Goal: Navigation & Orientation: Find specific page/section

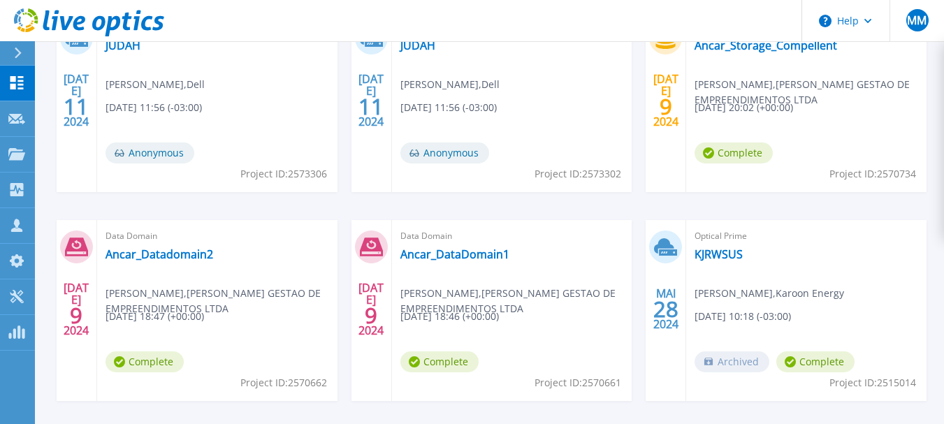
scroll to position [350, 0]
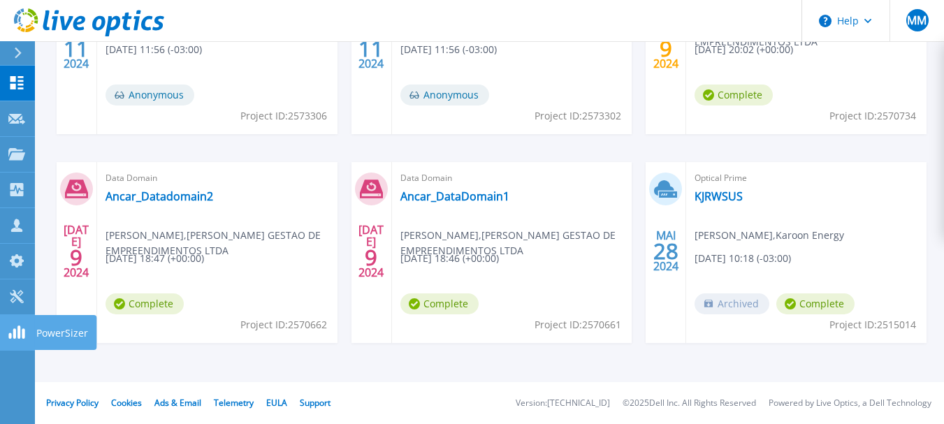
click at [10, 337] on rect at bounding box center [9, 336] width 3 height 6
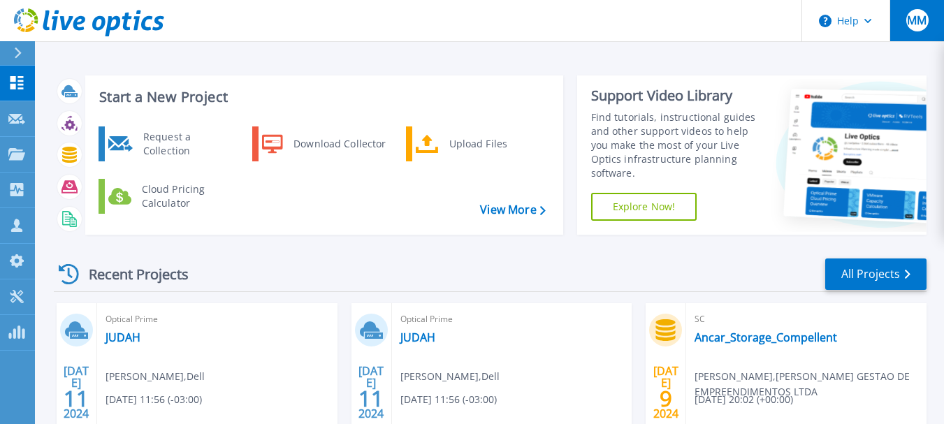
click at [926, 15] on span "MM" at bounding box center [917, 20] width 20 height 11
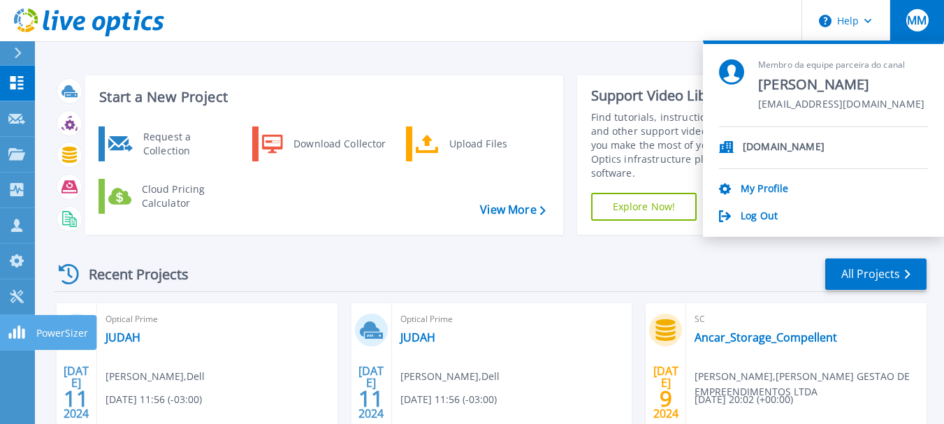
click at [10, 333] on rect at bounding box center [9, 336] width 3 height 6
